Goal: Find specific page/section: Find specific page/section

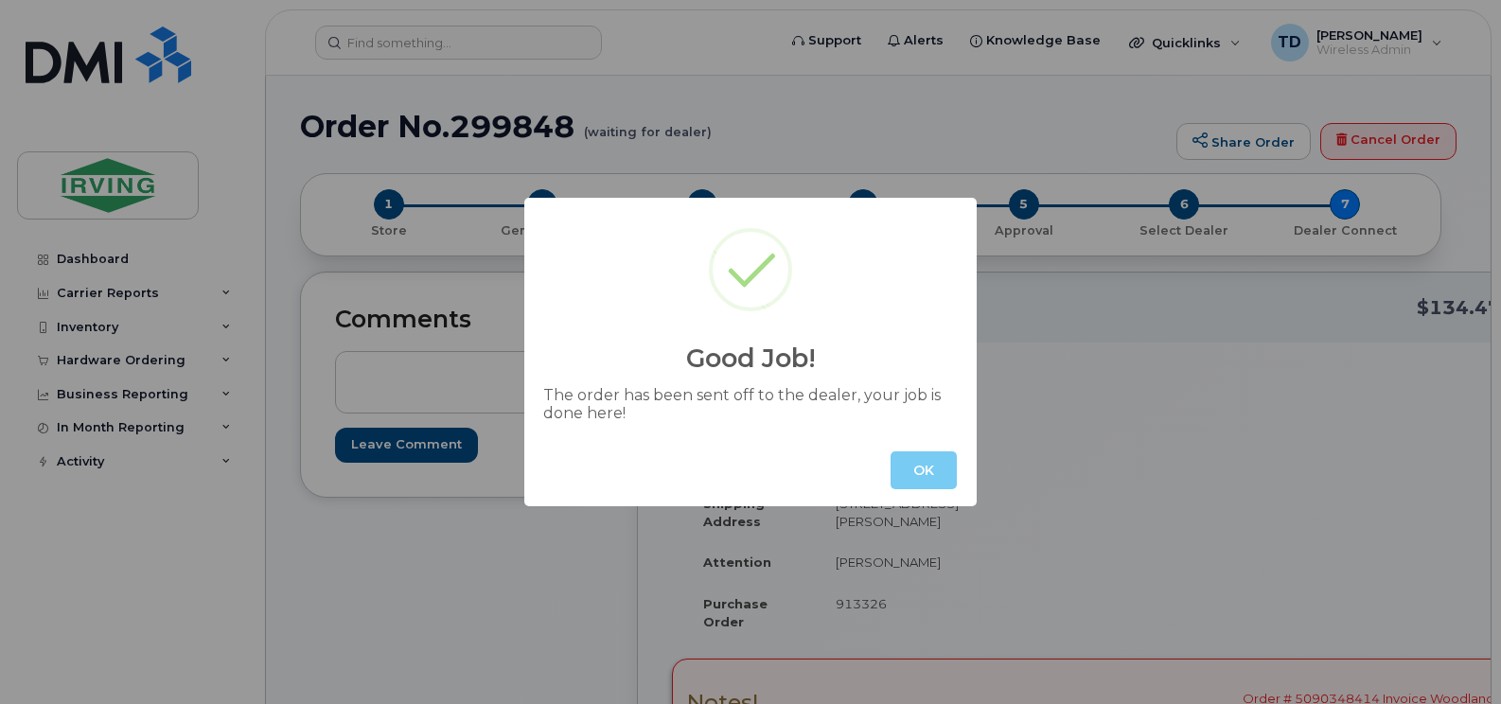
click at [929, 474] on button "OK" at bounding box center [924, 471] width 66 height 38
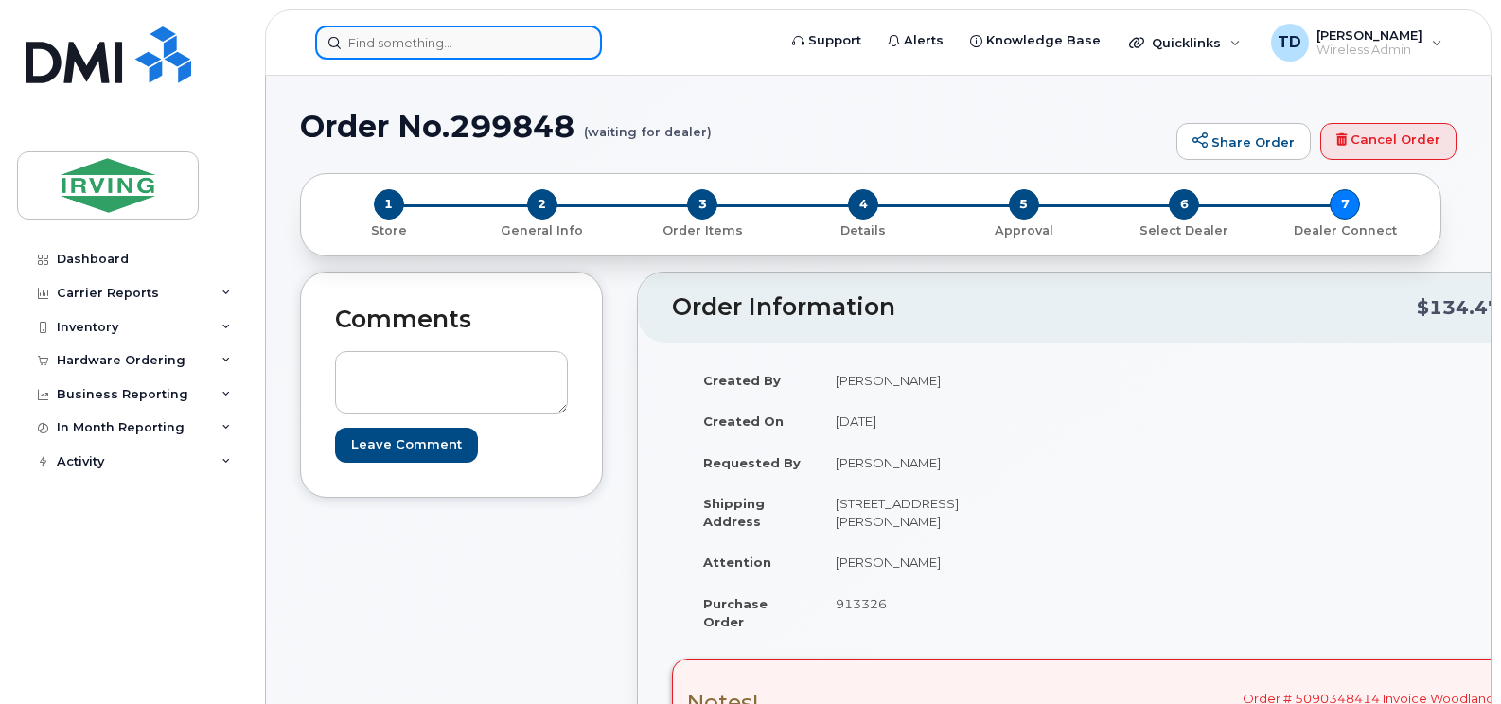
click at [448, 28] on input at bounding box center [458, 43] width 287 height 34
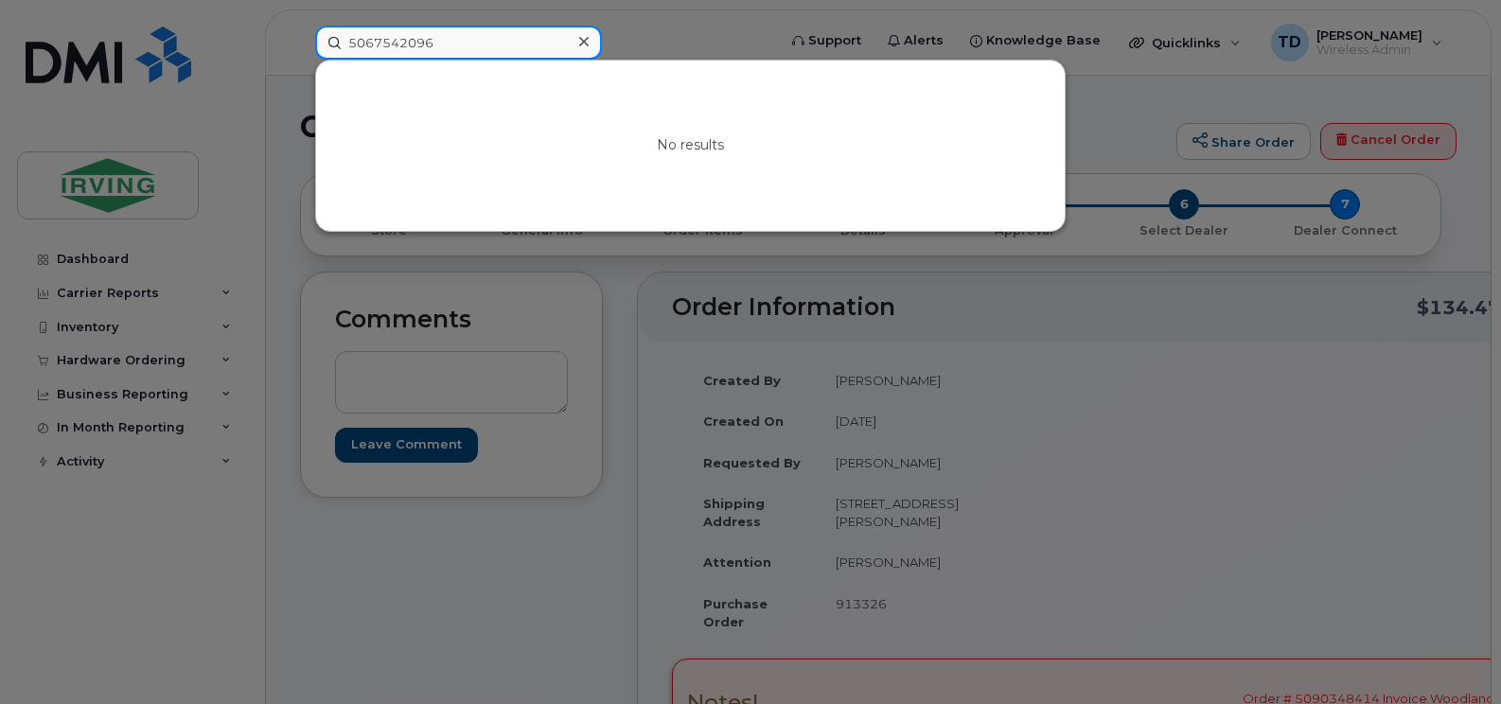
type input "5067542096"
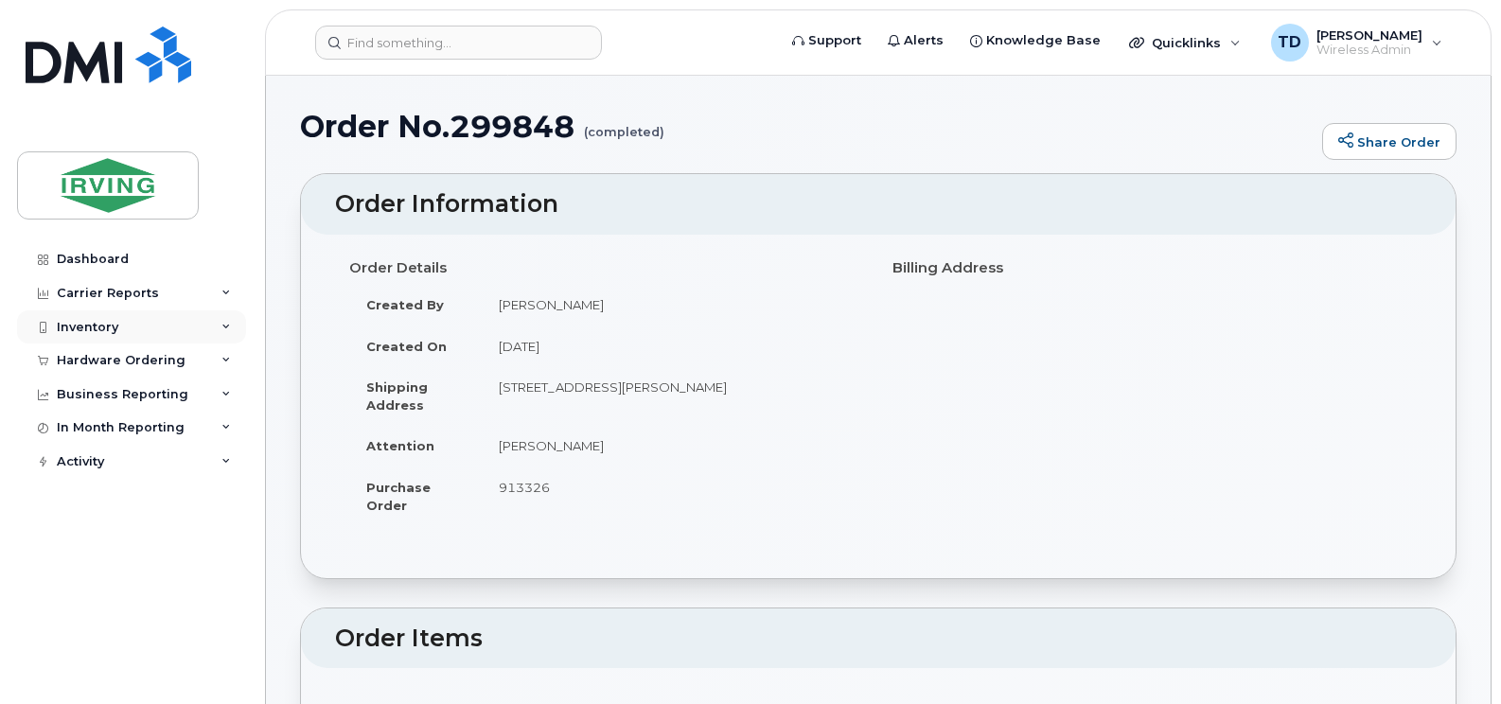
click at [231, 321] on div "Inventory" at bounding box center [131, 327] width 229 height 34
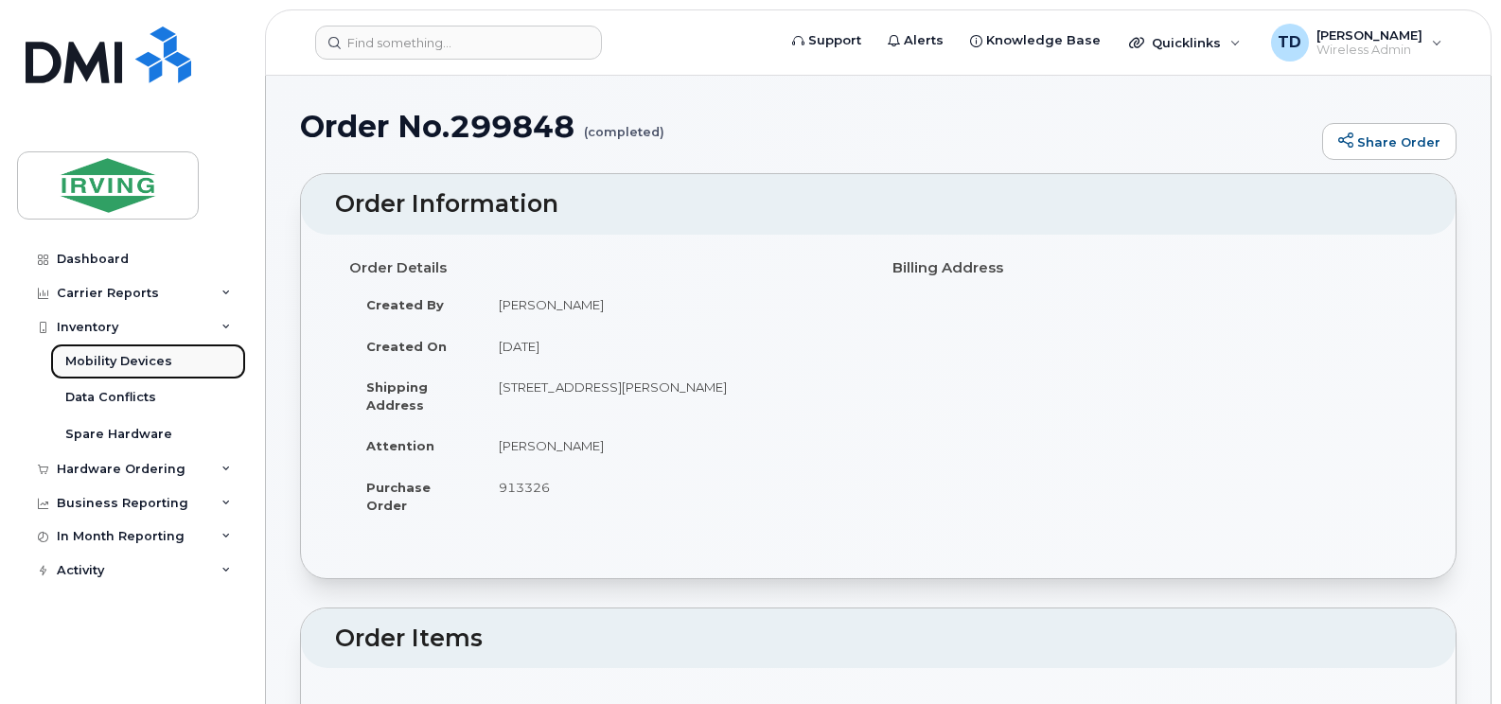
click at [126, 363] on div "Mobility Devices" at bounding box center [118, 361] width 107 height 17
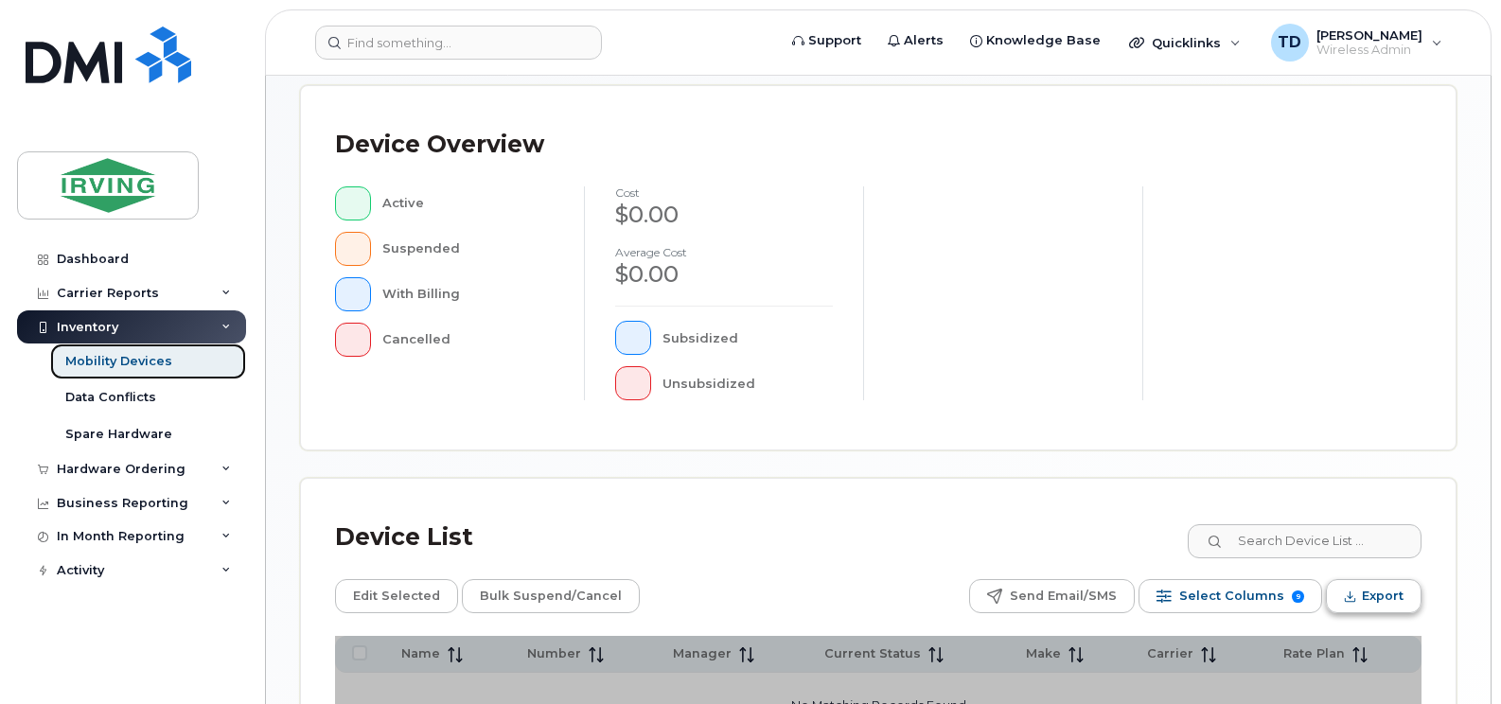
scroll to position [568, 0]
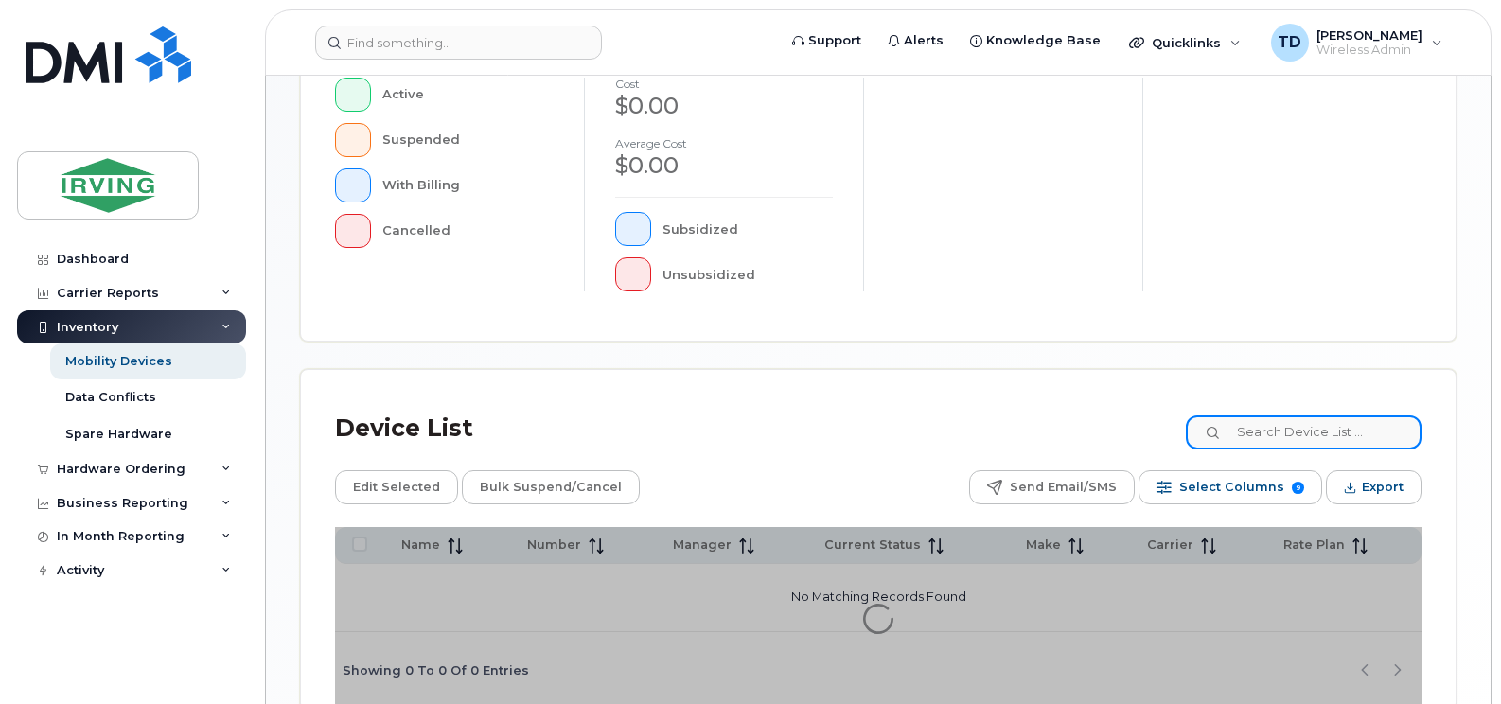
click at [1304, 441] on input at bounding box center [1304, 433] width 236 height 34
paste input "10076302"
type input "10076302"
click at [1291, 427] on input "10076302" at bounding box center [1304, 433] width 236 height 34
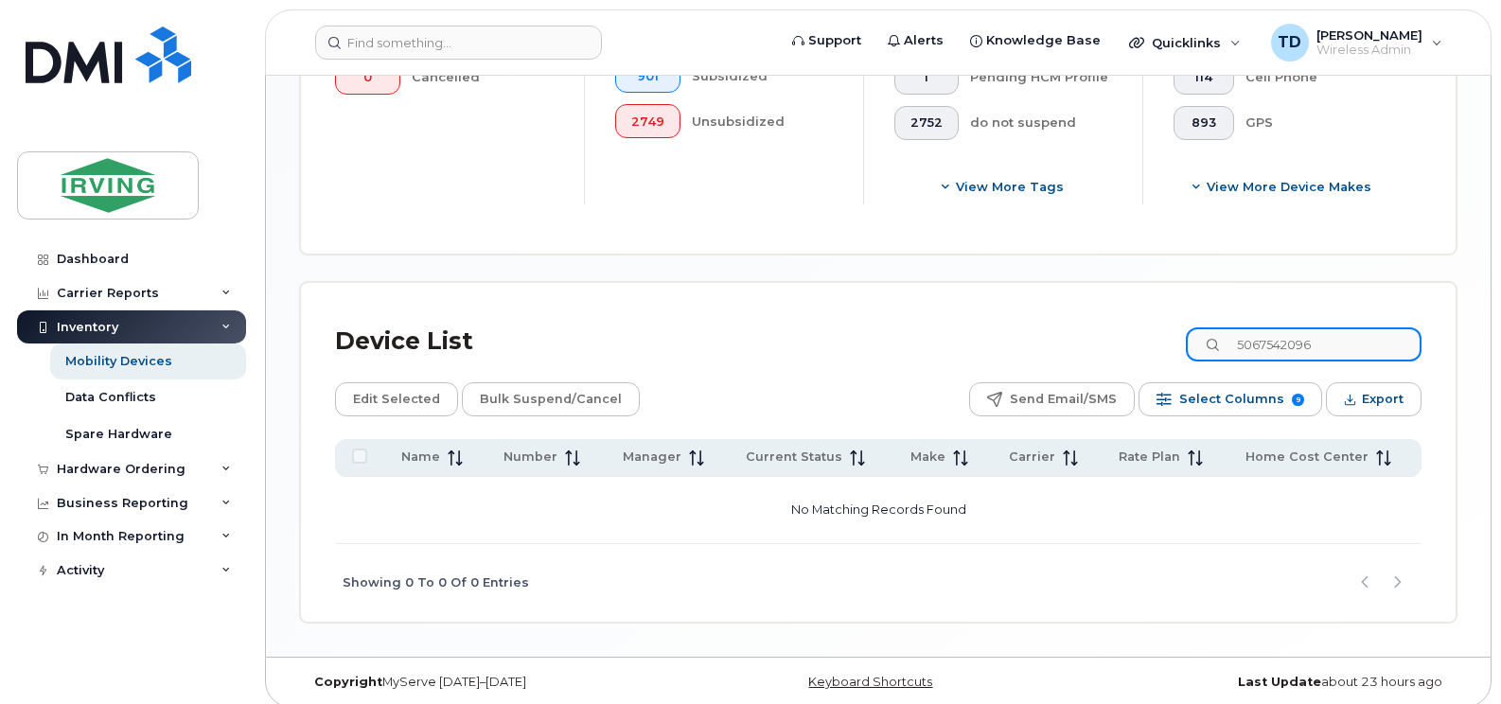
scroll to position [735, 0]
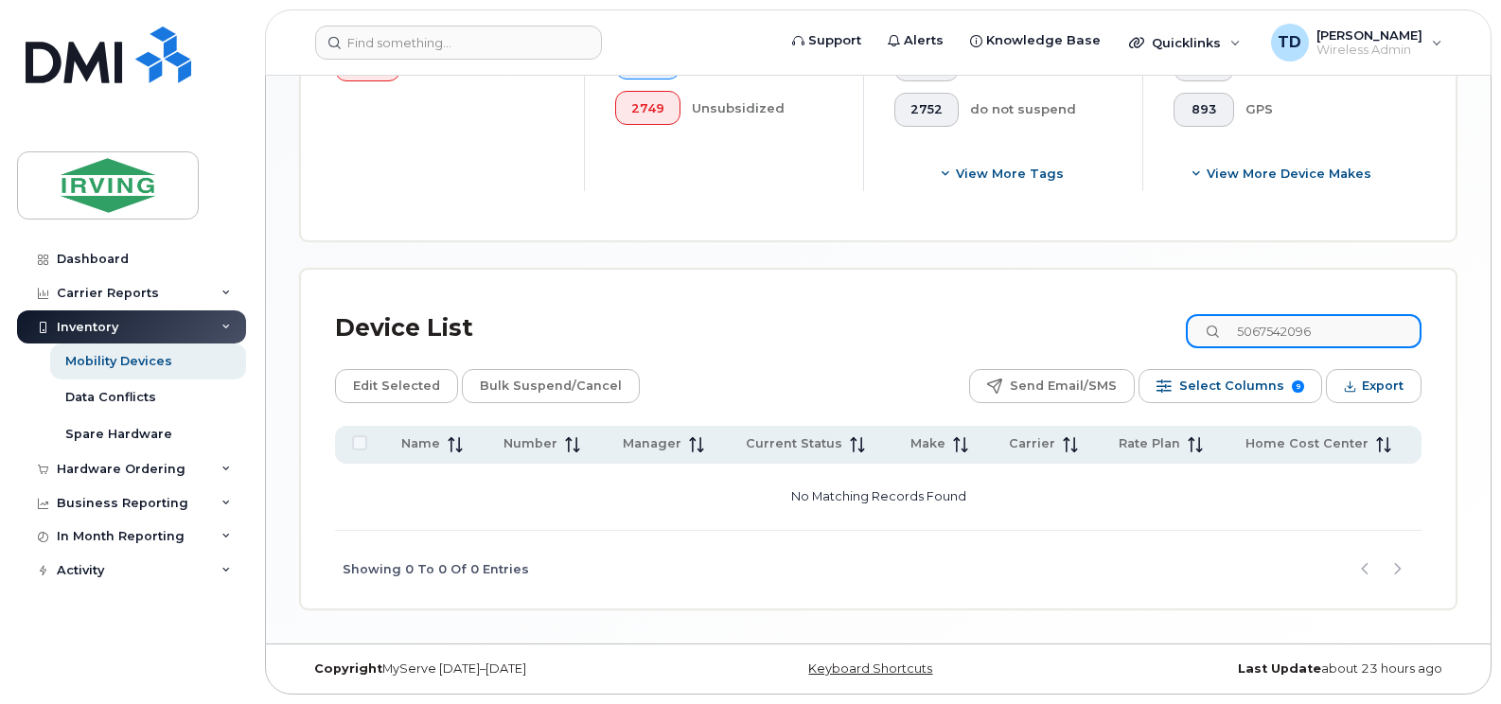
click at [1275, 335] on input "5067542096" at bounding box center [1304, 331] width 236 height 34
click at [1307, 340] on input "506-7542096" at bounding box center [1304, 331] width 236 height 34
click at [896, 282] on div "Device List 506-754-2096 Edit Selected Bulk Suspend/Cancel Send Email/SMS Selec…" at bounding box center [878, 440] width 1155 height 340
click at [1359, 334] on input "506-754-2096" at bounding box center [1304, 331] width 236 height 34
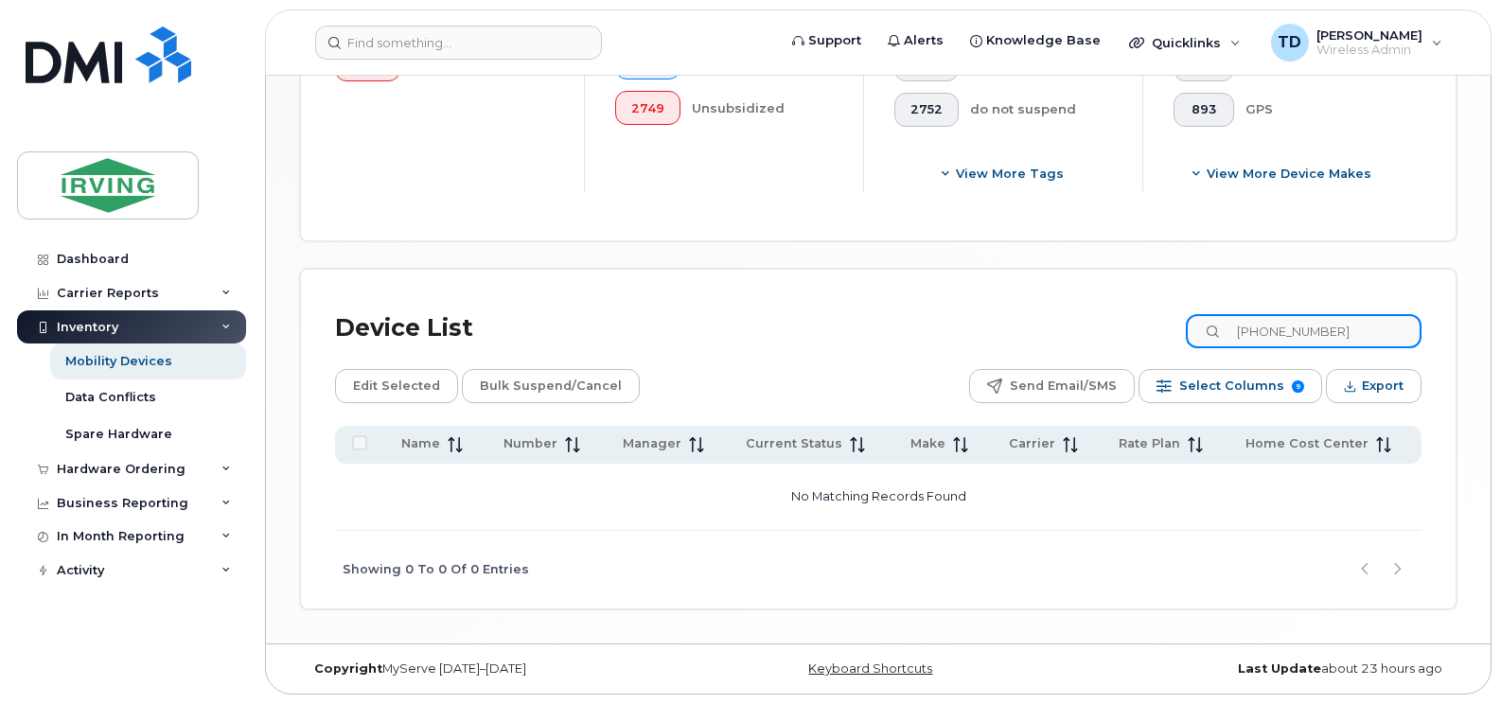
click at [1359, 334] on input "506-754-2096" at bounding box center [1304, 331] width 236 height 34
type input "5067542096"
click at [1302, 323] on input "5067542096" at bounding box center [1304, 331] width 236 height 34
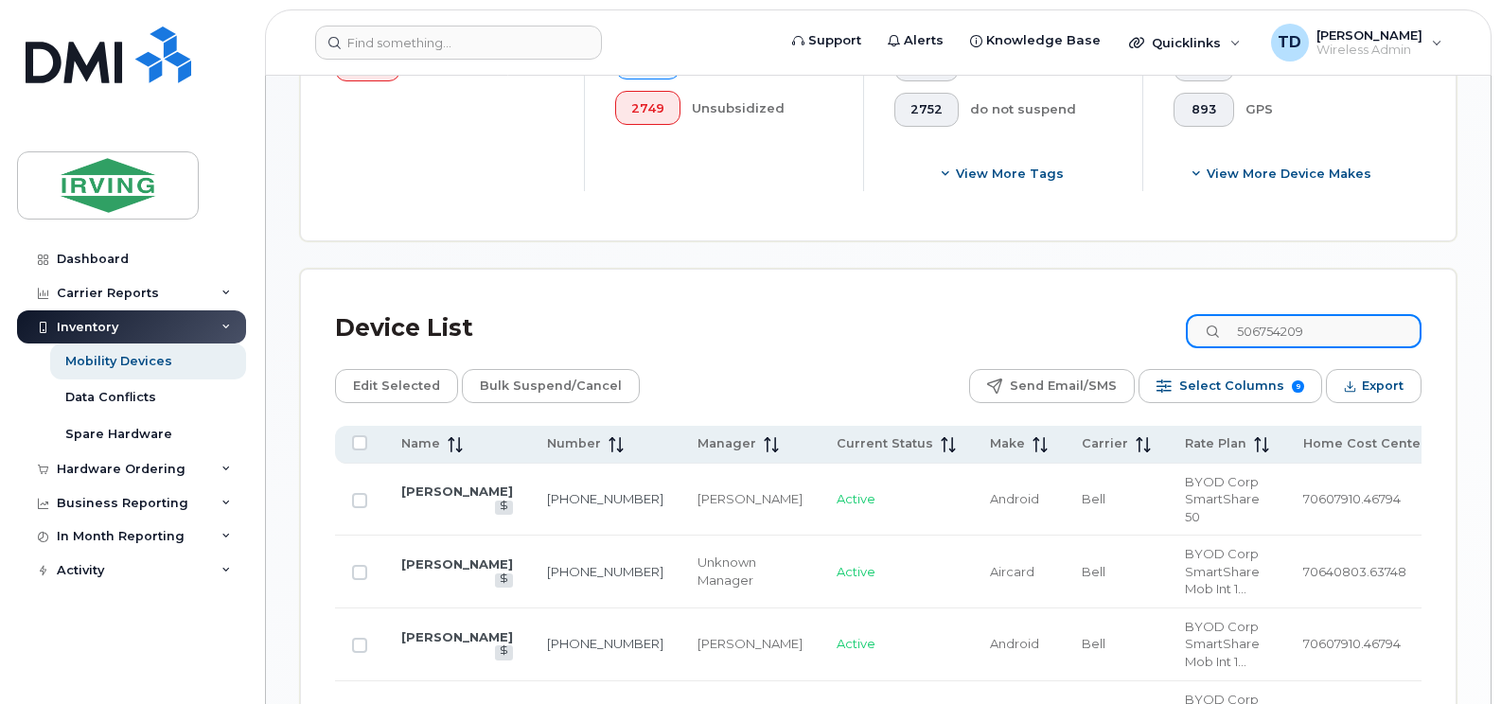
type input "5067542096"
